Goal: Navigation & Orientation: Find specific page/section

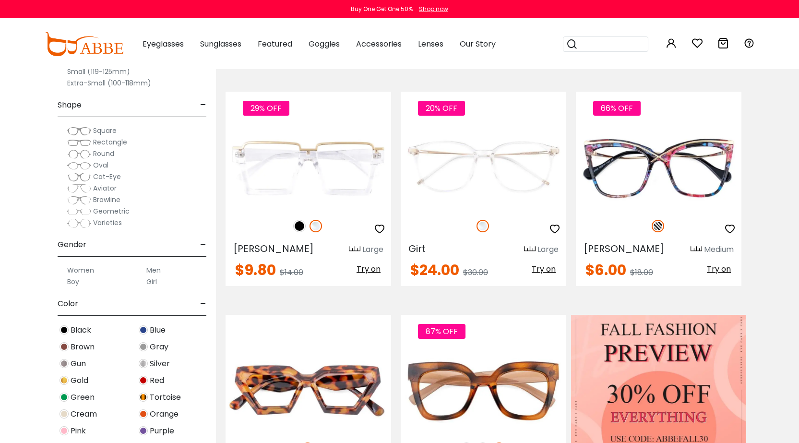
click at [157, 273] on label "Men" at bounding box center [153, 271] width 14 height 12
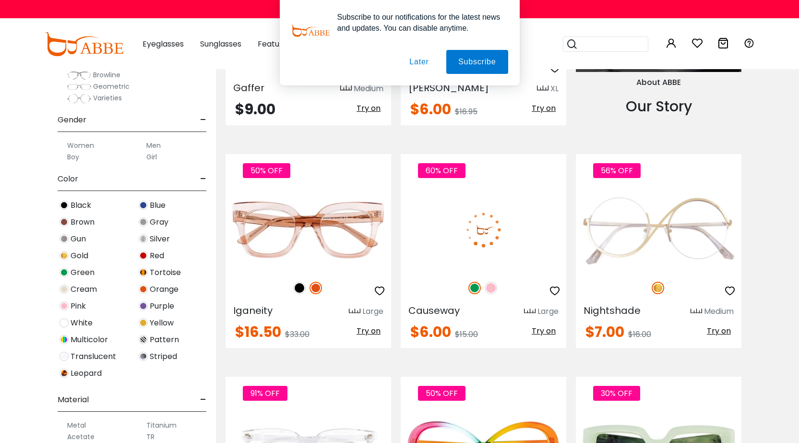
scroll to position [1152, 0]
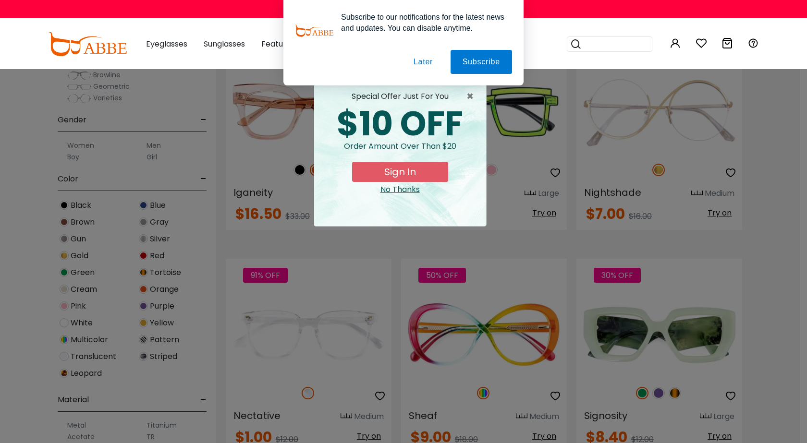
click at [427, 67] on button "Later" at bounding box center [422, 62] width 43 height 24
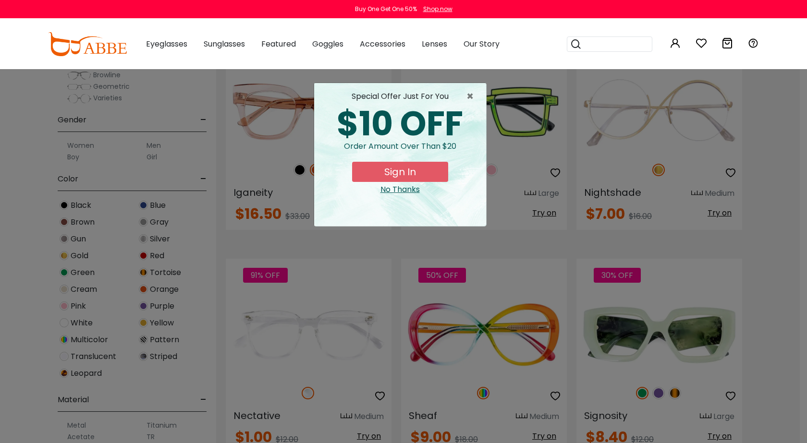
click at [463, 95] on div "special offer just for you" at bounding box center [400, 97] width 157 height 12
click at [470, 94] on span "×" at bounding box center [472, 97] width 12 height 12
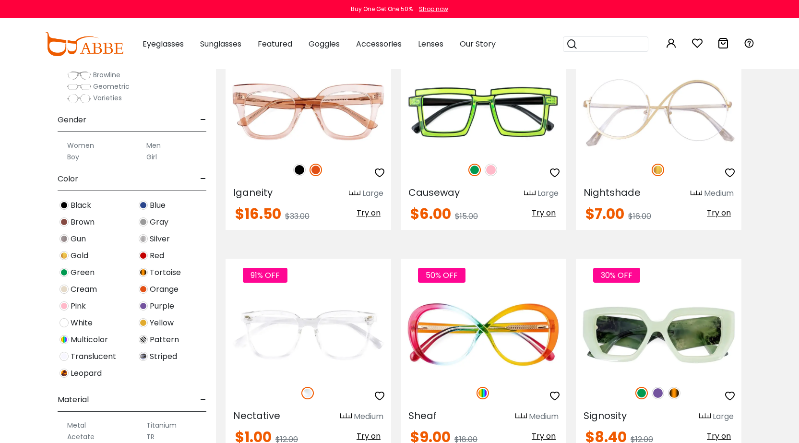
click at [151, 145] on label "Men" at bounding box center [153, 146] width 14 height 12
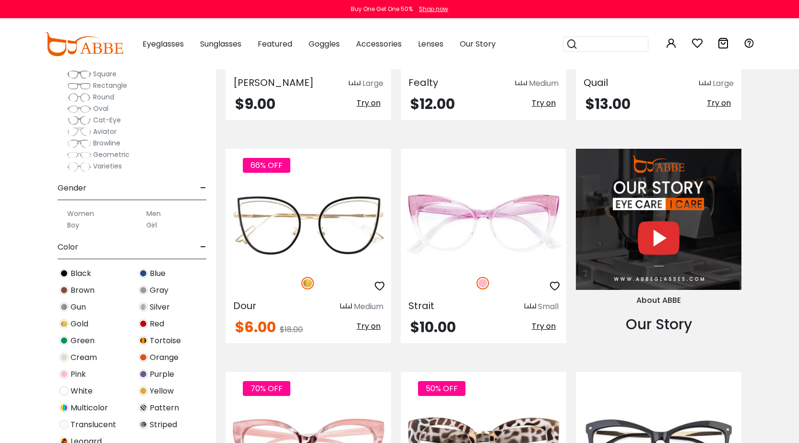
scroll to position [144, 0]
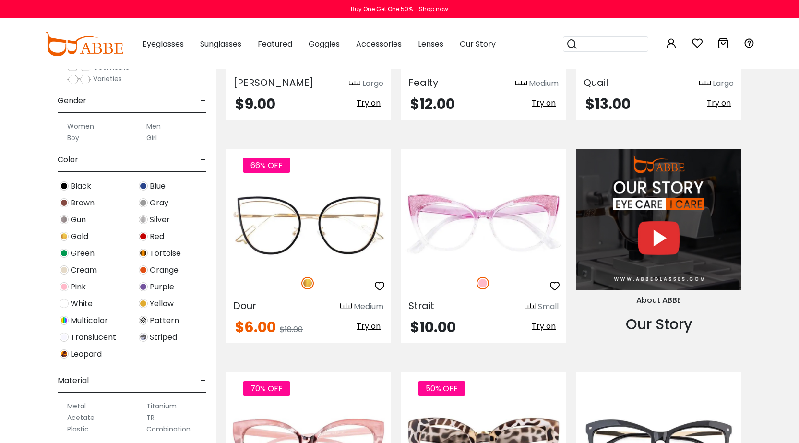
click at [203, 101] on span "-" at bounding box center [203, 100] width 6 height 23
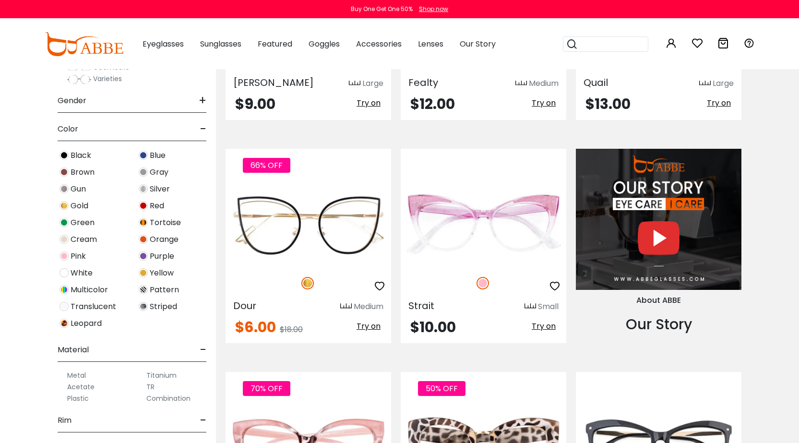
click at [203, 101] on span "+" at bounding box center [203, 100] width 8 height 23
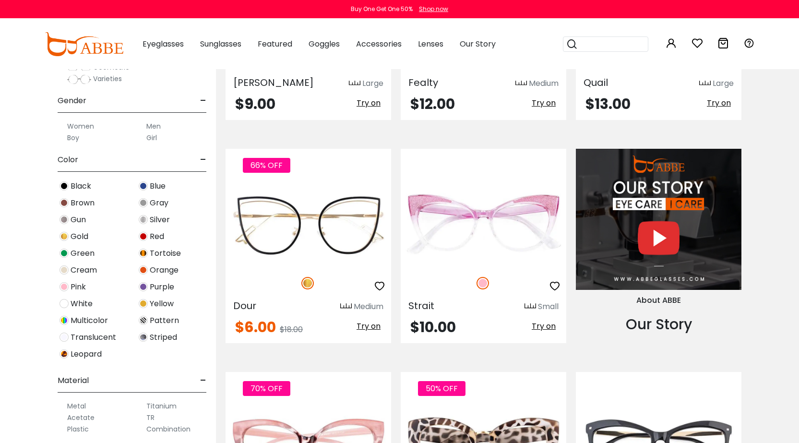
click at [158, 127] on label "Men" at bounding box center [153, 127] width 14 height 12
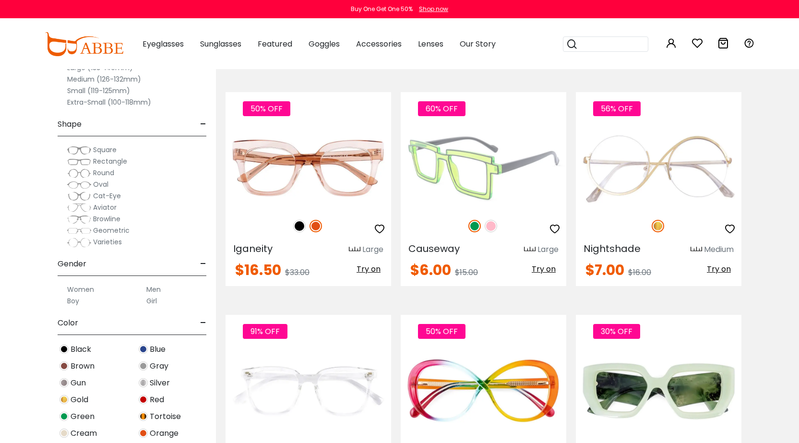
scroll to position [1104, 0]
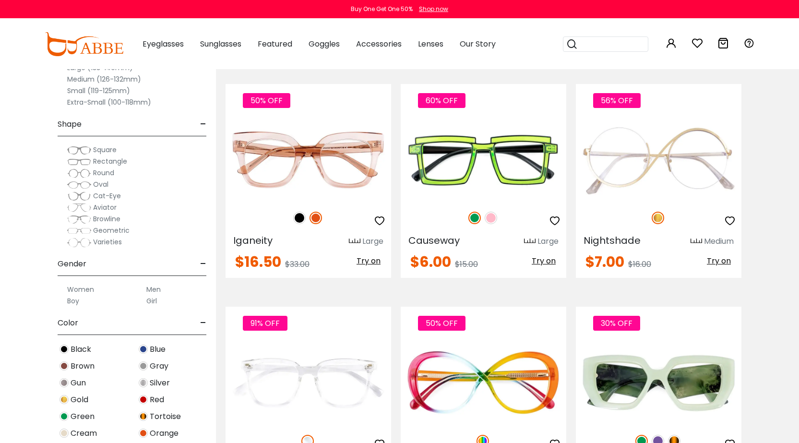
click at [89, 174] on img at bounding box center [79, 174] width 24 height 10
